Goal: Complete Application Form: Complete application form

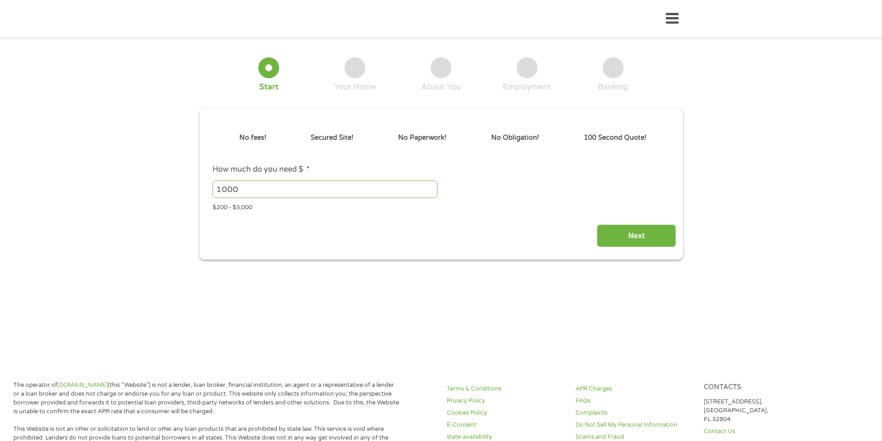
type input "EAIaIQobChMImOGGl8OkkAMVrUb_AR2RLwowEAAYAiAAEgLSLvD_BwE"
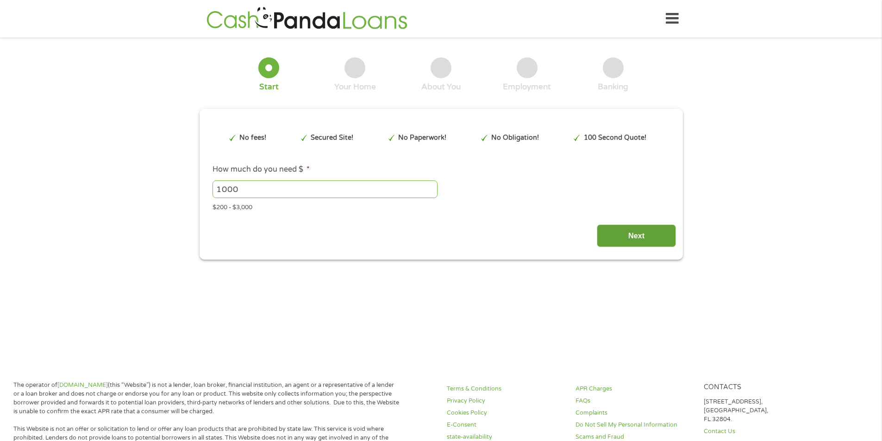
click at [643, 225] on input "Next" at bounding box center [636, 236] width 79 height 23
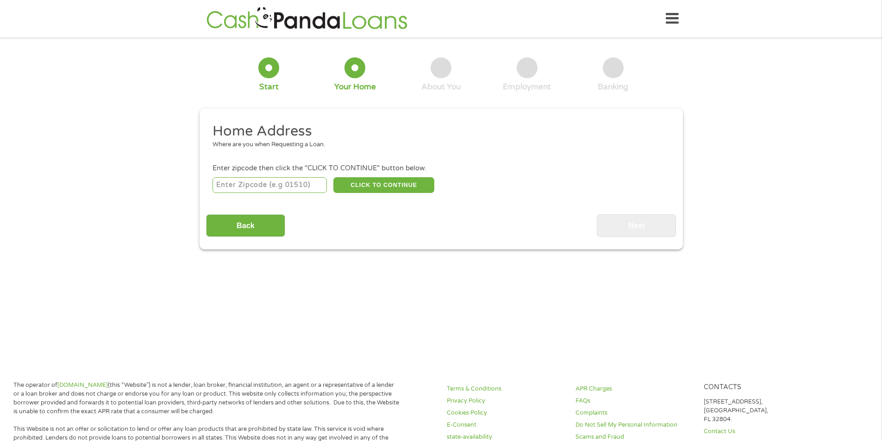
click at [309, 182] on input "number" at bounding box center [270, 185] width 114 height 16
type input "78521"
click at [381, 183] on button "CLICK TO CONTINUE" at bounding box center [383, 185] width 101 height 16
type input "78521"
type input "Brownsville"
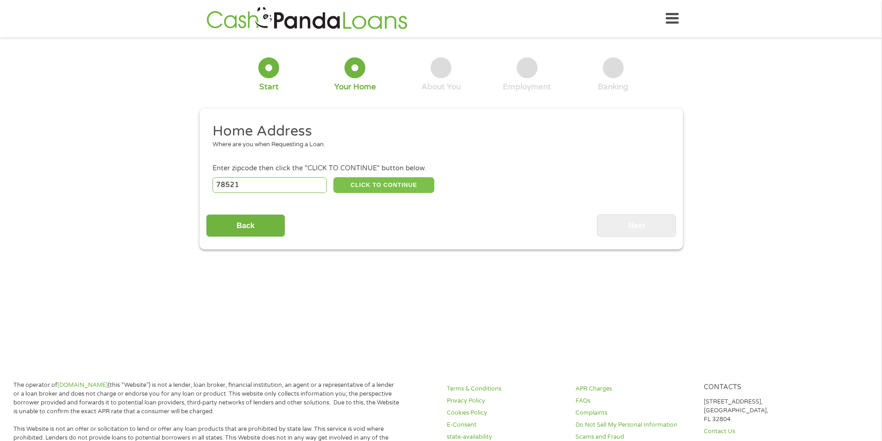
select select "Texas"
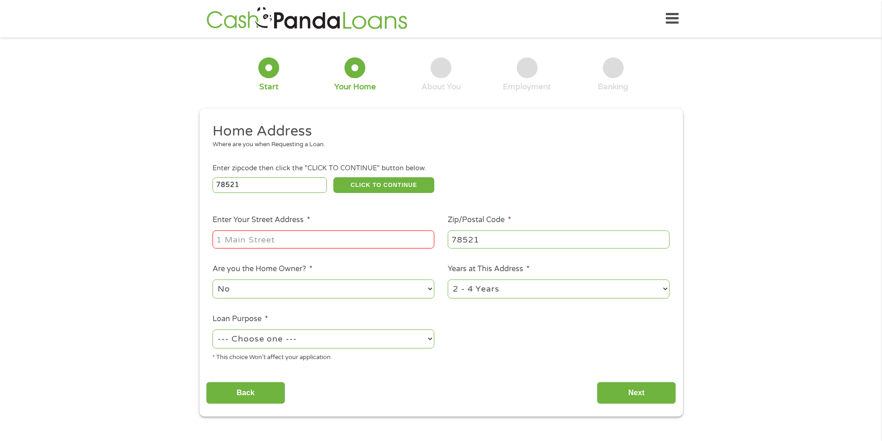
click at [332, 238] on input "Enter Your Street Address *" at bounding box center [324, 240] width 222 height 18
type input "2454 E Price 165"
click at [432, 286] on select "No Yes" at bounding box center [324, 289] width 222 height 19
click at [213, 280] on select "No Yes" at bounding box center [324, 289] width 222 height 19
click at [430, 338] on select "--- Choose one --- Pay Bills Debt Consolidation Home Improvement Major Purchase…" at bounding box center [324, 339] width 222 height 19
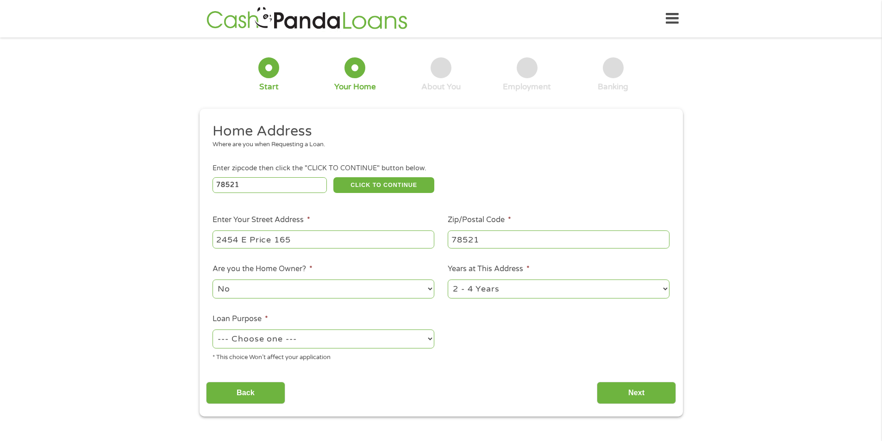
select select "other"
click at [213, 330] on select "--- Choose one --- Pay Bills Debt Consolidation Home Improvement Major Purchase…" at bounding box center [324, 339] width 222 height 19
click at [668, 290] on select "1 Year or less 1 - 2 Years 2 - 4 Years Over 4 Years" at bounding box center [559, 289] width 222 height 19
select select "60months"
click at [448, 280] on select "1 Year or less 1 - 2 Years 2 - 4 Years Over 4 Years" at bounding box center [559, 289] width 222 height 19
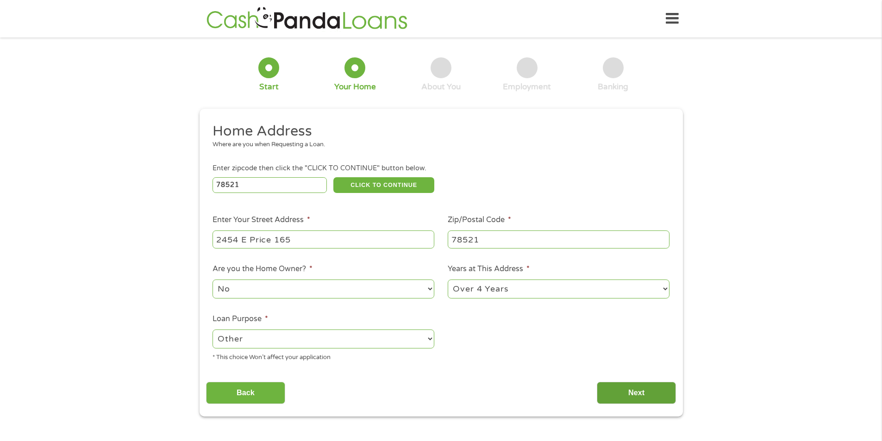
click at [637, 395] on input "Next" at bounding box center [636, 393] width 79 height 23
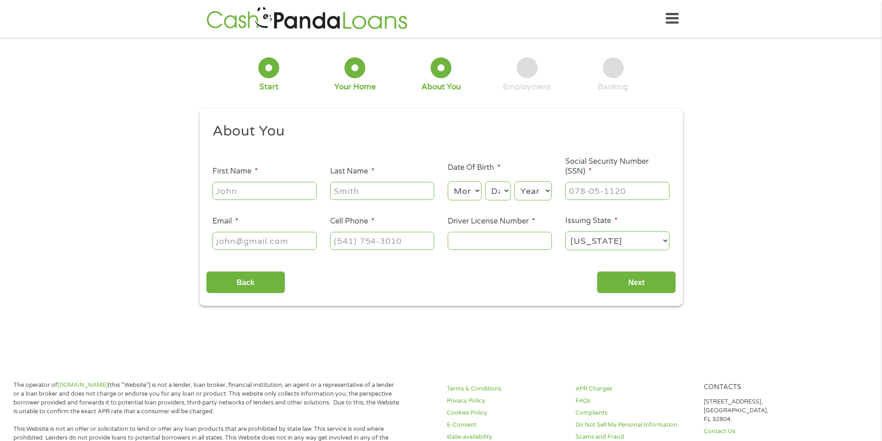
click at [276, 185] on input "First Name *" at bounding box center [265, 191] width 104 height 18
type input "Ruth"
click at [390, 191] on input "Last Name *" at bounding box center [382, 191] width 104 height 18
type input "Reyes"
click at [477, 192] on select "Month 1 2 3 4 5 6 7 8 9 10 11 12" at bounding box center [465, 191] width 34 height 19
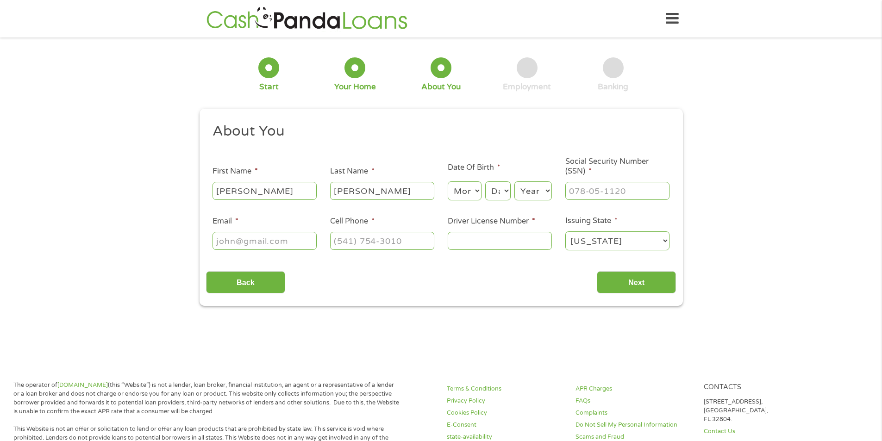
select select "2"
click at [448, 182] on select "Month 1 2 3 4 5 6 7 8 9 10 11 12" at bounding box center [465, 191] width 34 height 19
click at [500, 195] on select "Day 1 2 3 4 5 6 7 8 9 10 11 12 13 14 15 16 17 18 19 20 21 22 23 24 25 26 27 28 …" at bounding box center [497, 191] width 25 height 19
select select "9"
click at [485, 182] on select "Day 1 2 3 4 5 6 7 8 9 10 11 12 13 14 15 16 17 18 19 20 21 22 23 24 25 26 27 28 …" at bounding box center [497, 191] width 25 height 19
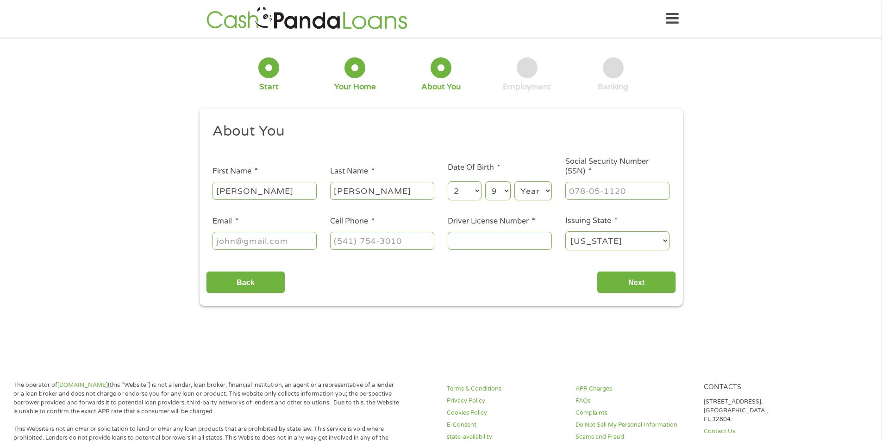
click at [527, 184] on select "Year 2007 2006 2005 2004 2003 2002 2001 2000 1999 1998 1997 1996 1995 1994 1993…" at bounding box center [533, 191] width 38 height 19
select select "1963"
click at [514, 182] on select "Year 2007 2006 2005 2004 2003 2002 2001 2000 1999 1998 1997 1996 1995 1994 1993…" at bounding box center [533, 191] width 38 height 19
click at [603, 191] on input "___-__-____" at bounding box center [617, 191] width 104 height 18
type input "449-99-9088"
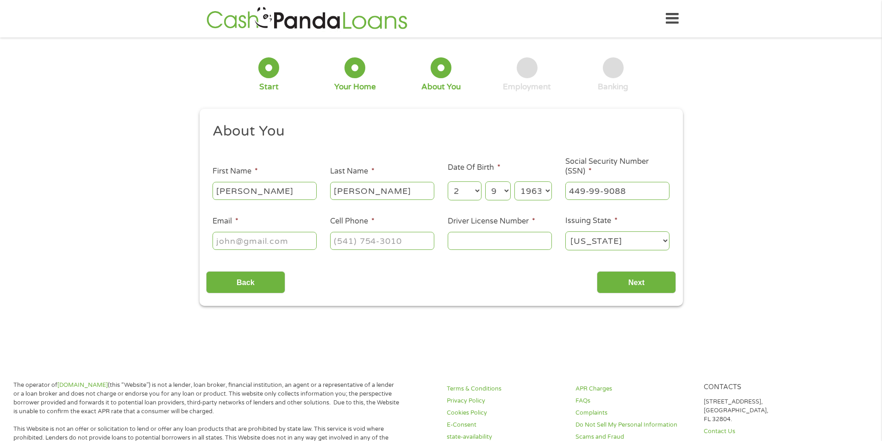
click at [290, 243] on input "Email *" at bounding box center [265, 241] width 104 height 18
type input "ruthreye@gmail.com"
click at [392, 241] on input "(___) ___-____" at bounding box center [382, 241] width 104 height 18
type input "(956) 442-1047"
click at [493, 235] on input "Driver License Number *" at bounding box center [500, 241] width 104 height 18
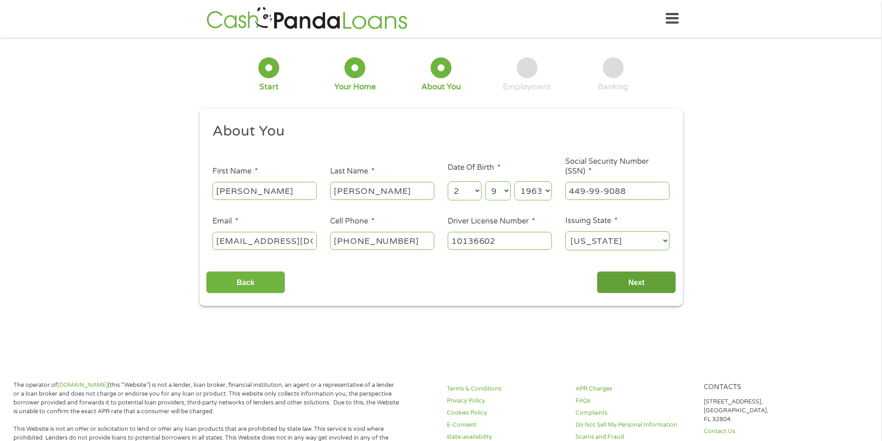
type input "10136602"
click at [644, 288] on input "Next" at bounding box center [636, 282] width 79 height 23
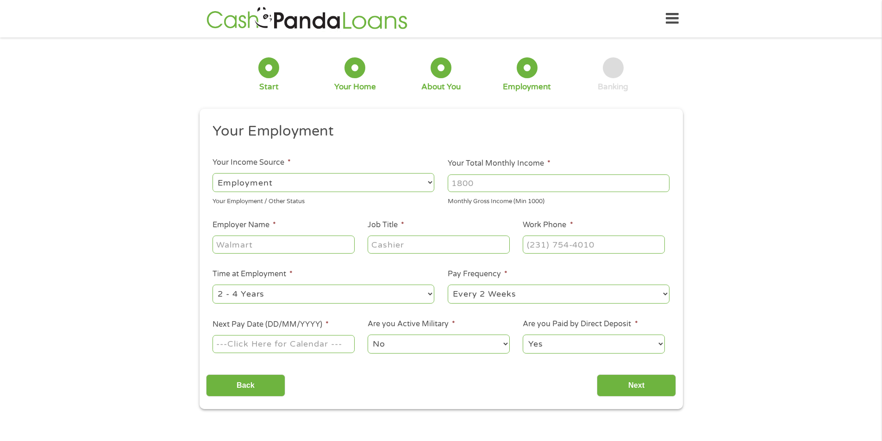
click at [497, 184] on input "Your Total Monthly Income *" at bounding box center [559, 184] width 222 height 18
click at [271, 246] on input "Employer Name *" at bounding box center [284, 245] width 142 height 18
type input "CSL Plasma"
click at [457, 246] on input "Job Title *" at bounding box center [439, 245] width 142 height 18
type input "Supervisor"
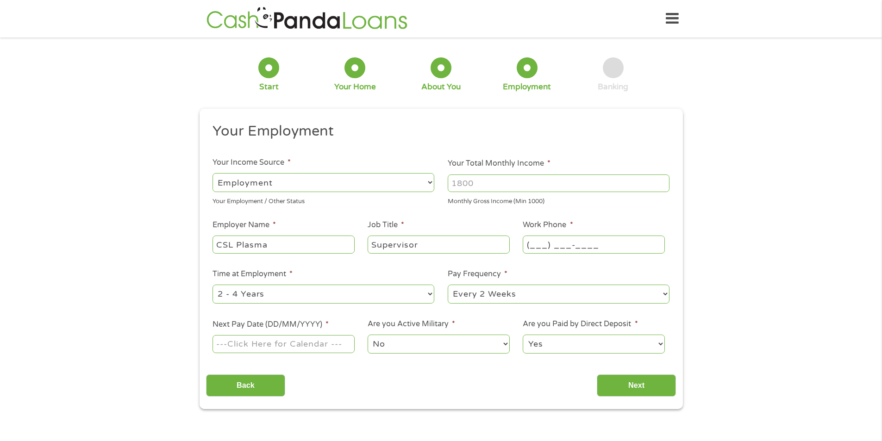
click at [561, 248] on input "(___) ___-____" at bounding box center [594, 245] width 142 height 18
type input "(956) 574-9200"
click at [499, 184] on input "Your Total Monthly Income *" at bounding box center [559, 184] width 222 height 18
type input "3200"
click at [477, 211] on ul "Your Employment Your Income Source * --- Choose one --- Employment Self Employe…" at bounding box center [441, 242] width 470 height 240
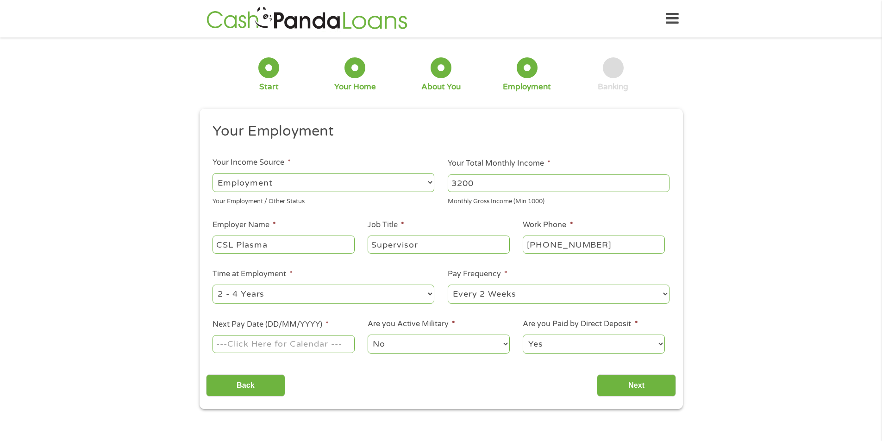
click at [250, 344] on input "Next Pay Date (DD/MM/YYYY) *" at bounding box center [284, 344] width 142 height 18
type input "24/10/2025"
click at [430, 293] on select "--- Choose one --- 1 Year or less 1 - 2 Years 2 - 4 Years Over 4 Years" at bounding box center [324, 294] width 222 height 19
select select "60months"
click at [213, 285] on select "--- Choose one --- 1 Year or less 1 - 2 Years 2 - 4 Years Over 4 Years" at bounding box center [324, 294] width 222 height 19
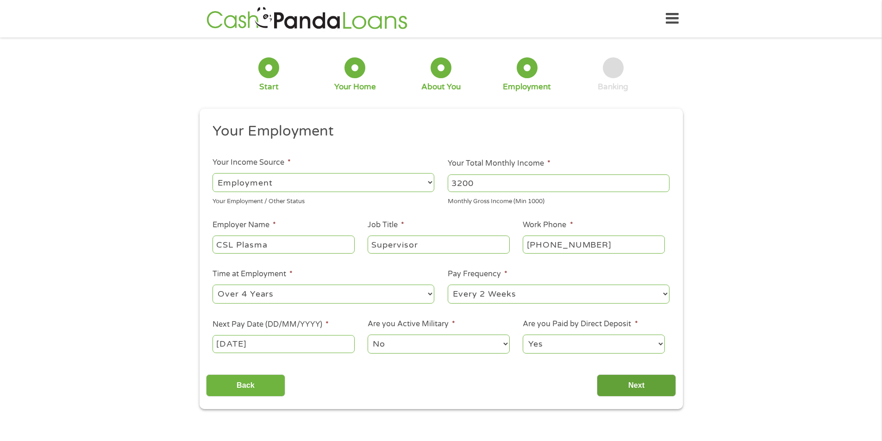
click at [643, 382] on input "Next" at bounding box center [636, 386] width 79 height 23
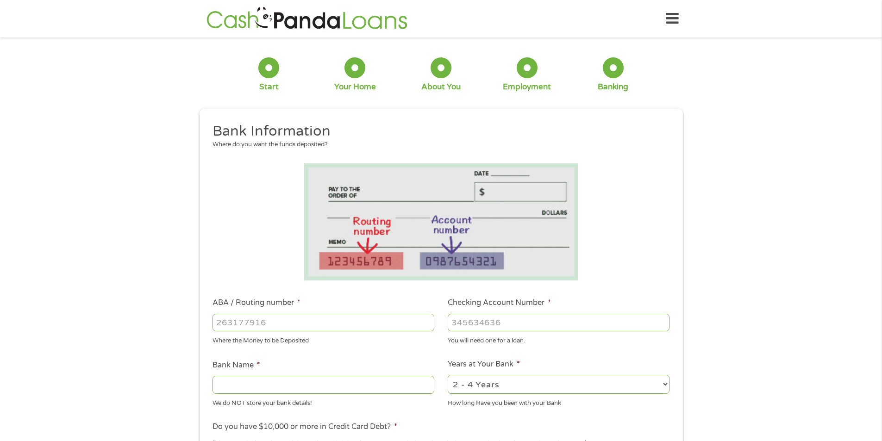
click at [278, 324] on input "ABA / Routing number *" at bounding box center [324, 323] width 222 height 18
type input "111906271"
type input "FIRST NATIONAL BANK TEXAS"
type input "111906271"
click at [666, 384] on select "2 - 4 Years 6 - 12 Months 1 - 2 Years Over 4 Years" at bounding box center [559, 384] width 222 height 19
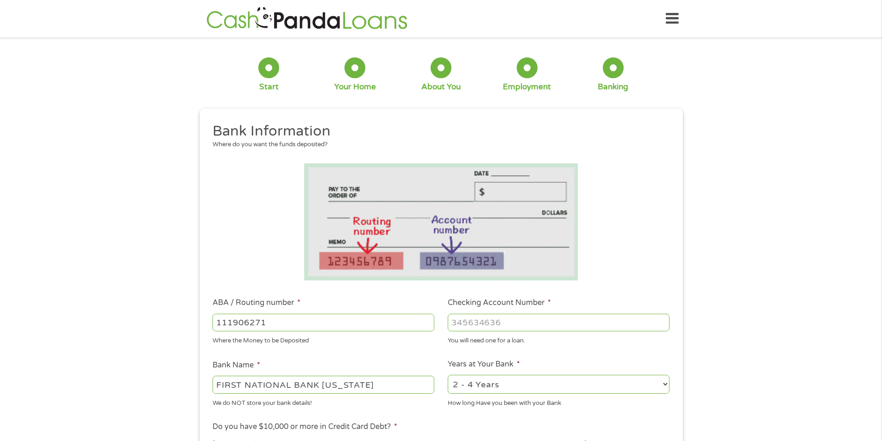
select select "60months"
click at [448, 375] on select "2 - 4 Years 6 - 12 Months 1 - 2 Years Over 4 Years" at bounding box center [559, 384] width 222 height 19
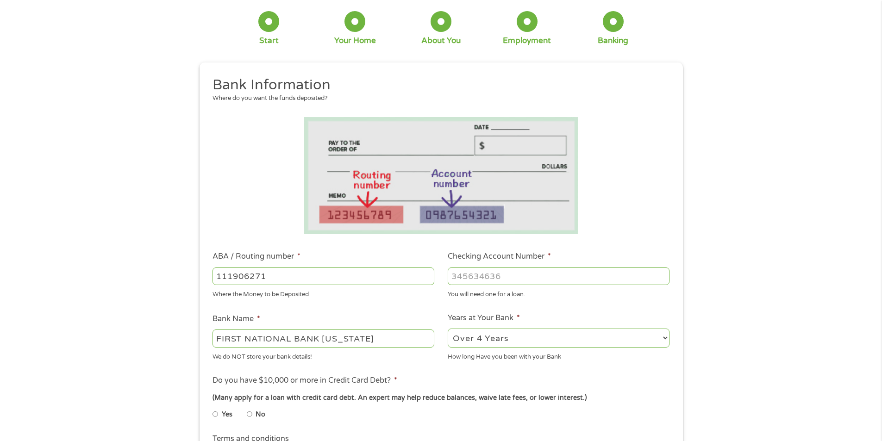
scroll to position [93, 0]
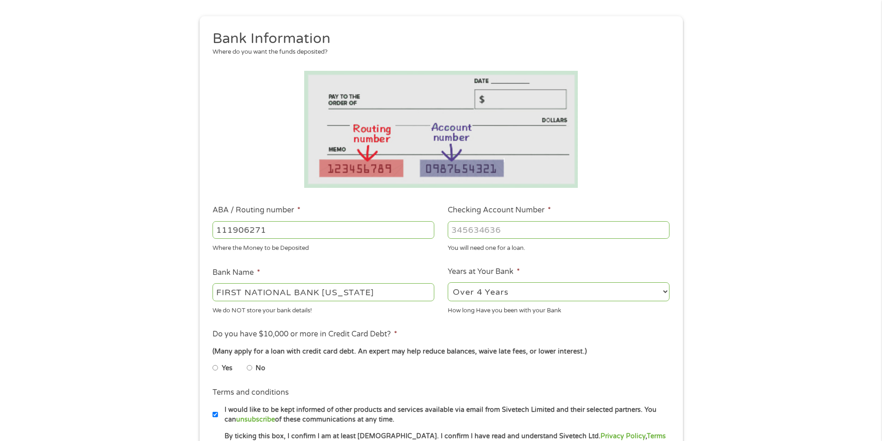
click at [249, 369] on input "No" at bounding box center [250, 368] width 6 height 15
radio input "true"
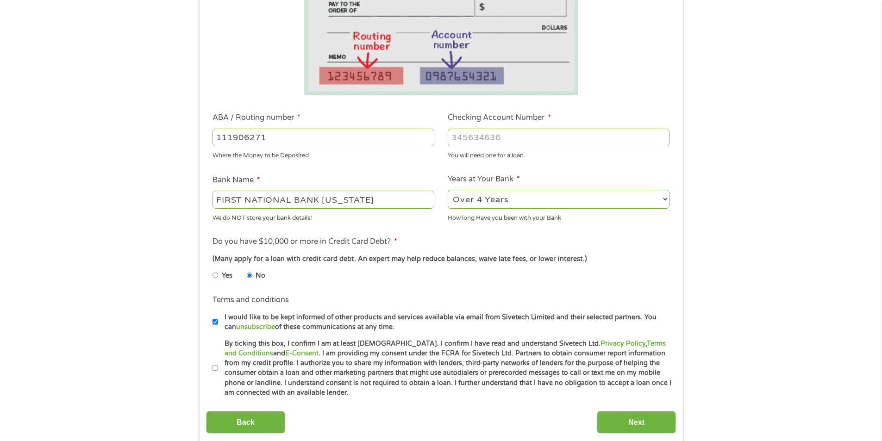
click at [215, 370] on input "By ticking this box, I confirm I am at least 18 years old. I confirm I have rea…" at bounding box center [216, 368] width 6 height 15
checkbox input "true"
click at [547, 139] on input "Checking Account Number *" at bounding box center [559, 138] width 222 height 18
type input "536622673"
click at [609, 341] on link "Terms and Conditions" at bounding box center [445, 349] width 441 height 18
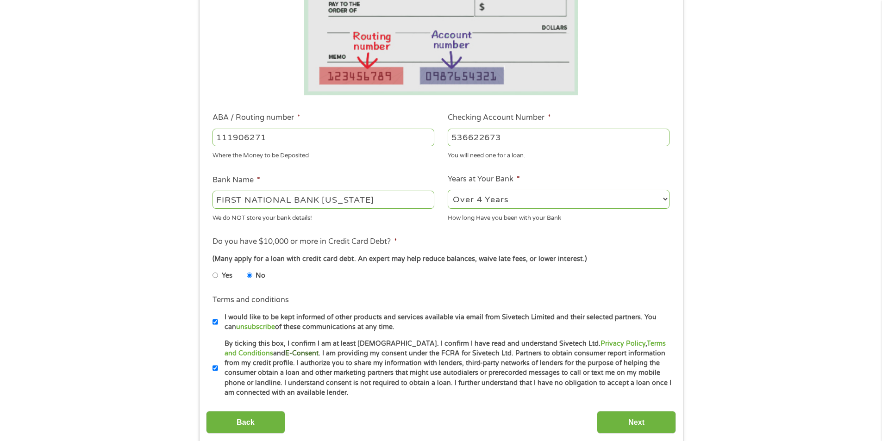
click at [285, 354] on link "E-Consent" at bounding box center [301, 354] width 33 height 8
click at [626, 424] on input "Next" at bounding box center [636, 422] width 79 height 23
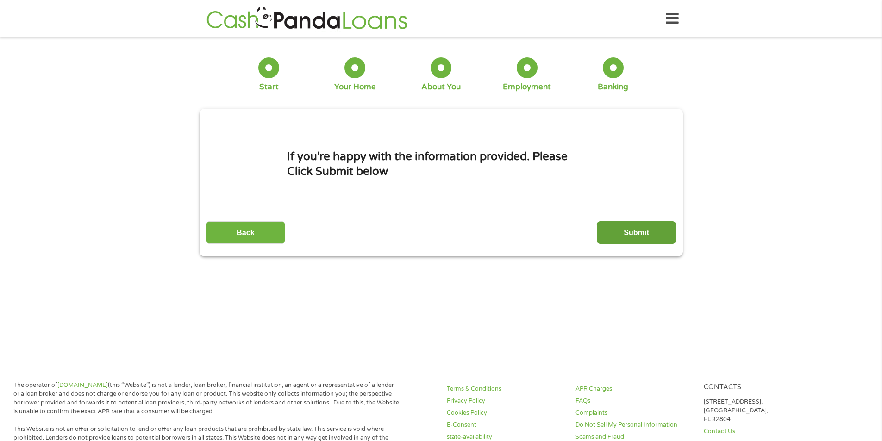
click at [621, 236] on input "Submit" at bounding box center [636, 232] width 79 height 23
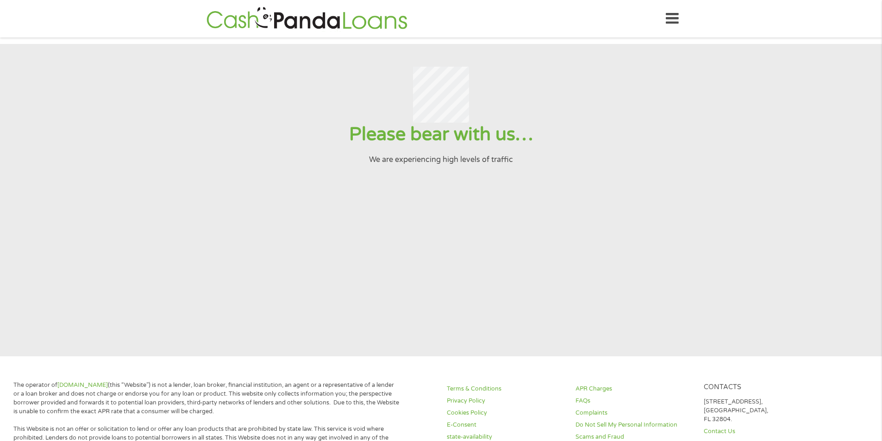
click at [669, 18] on icon at bounding box center [672, 18] width 13 height 23
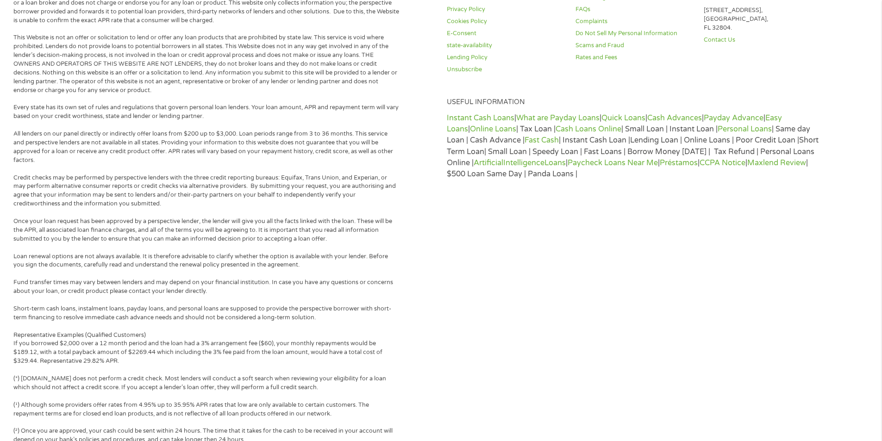
scroll to position [838, 0]
